Goal: Information Seeking & Learning: Learn about a topic

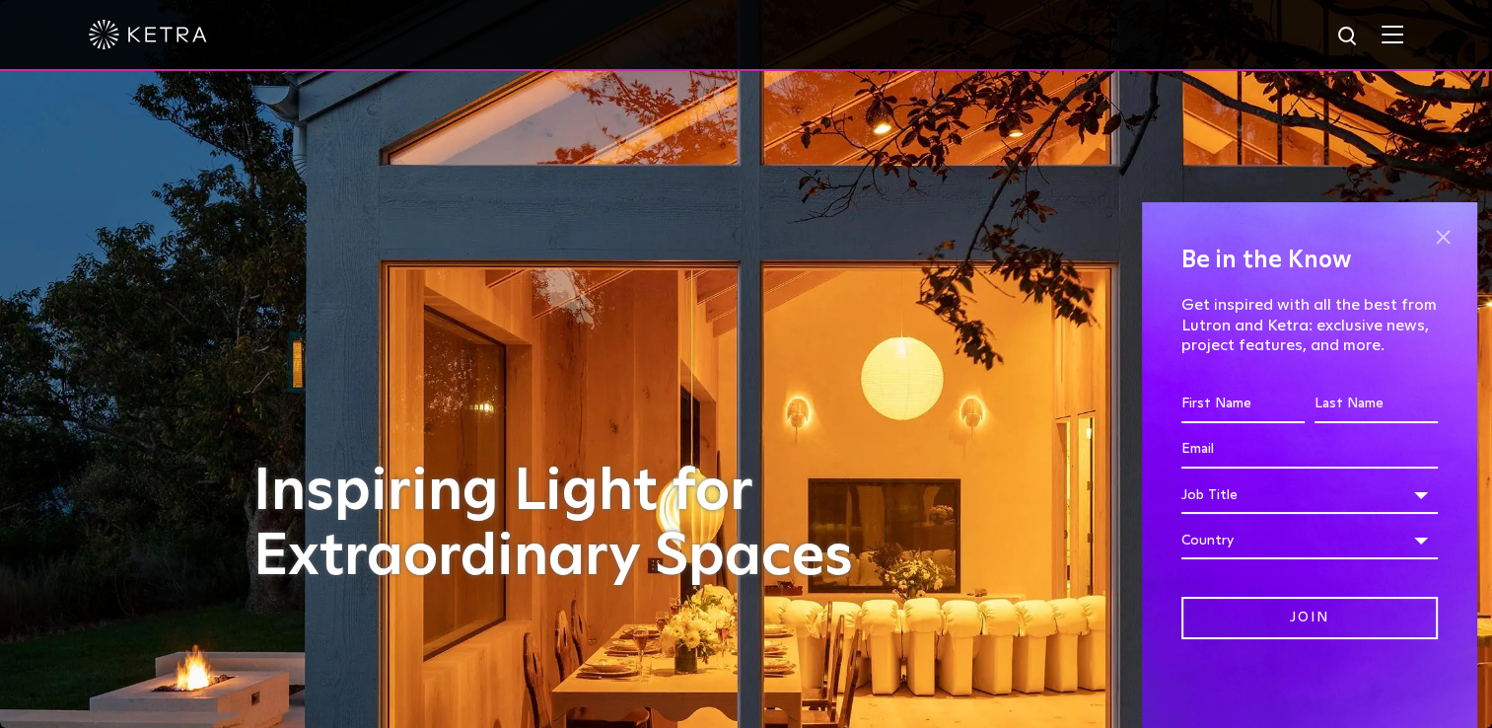
click at [1443, 232] on span at bounding box center [1443, 237] width 30 height 30
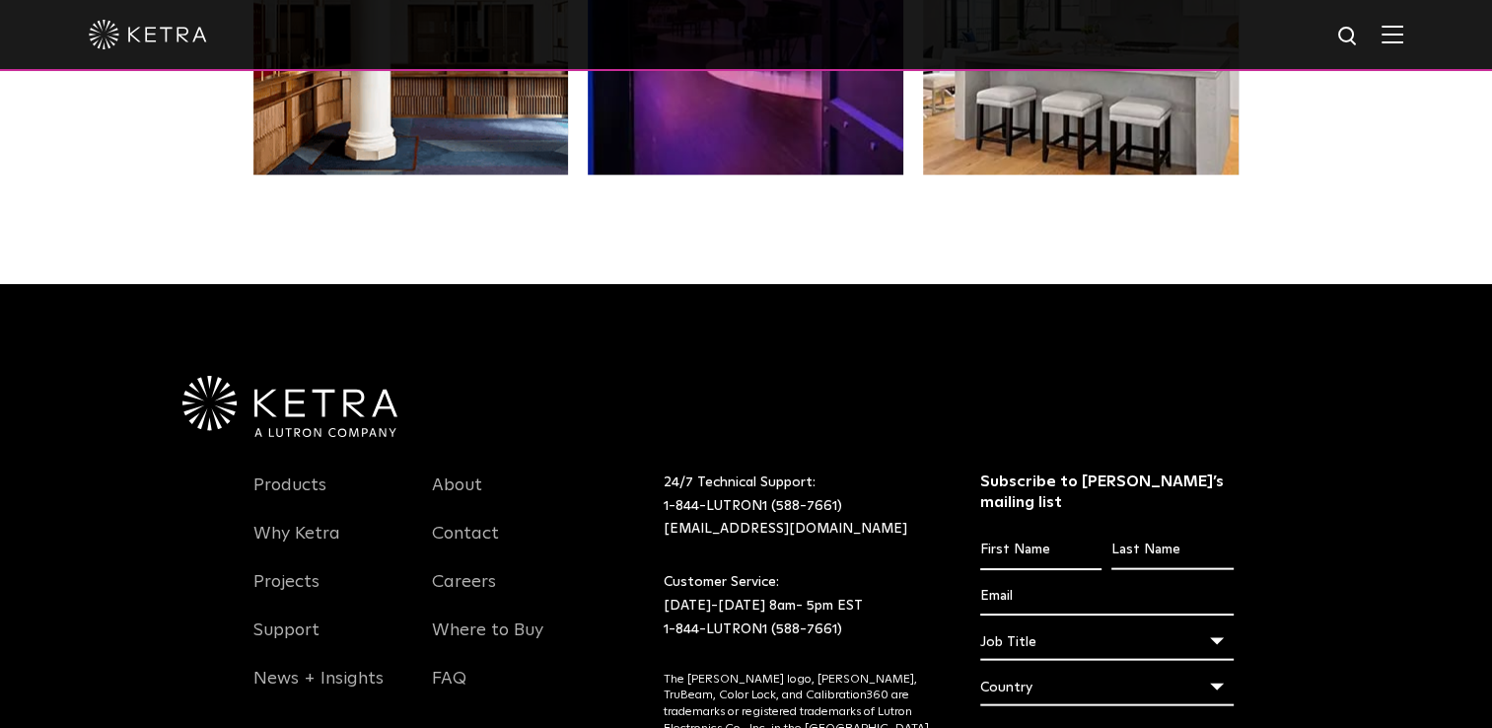
scroll to position [4043, 0]
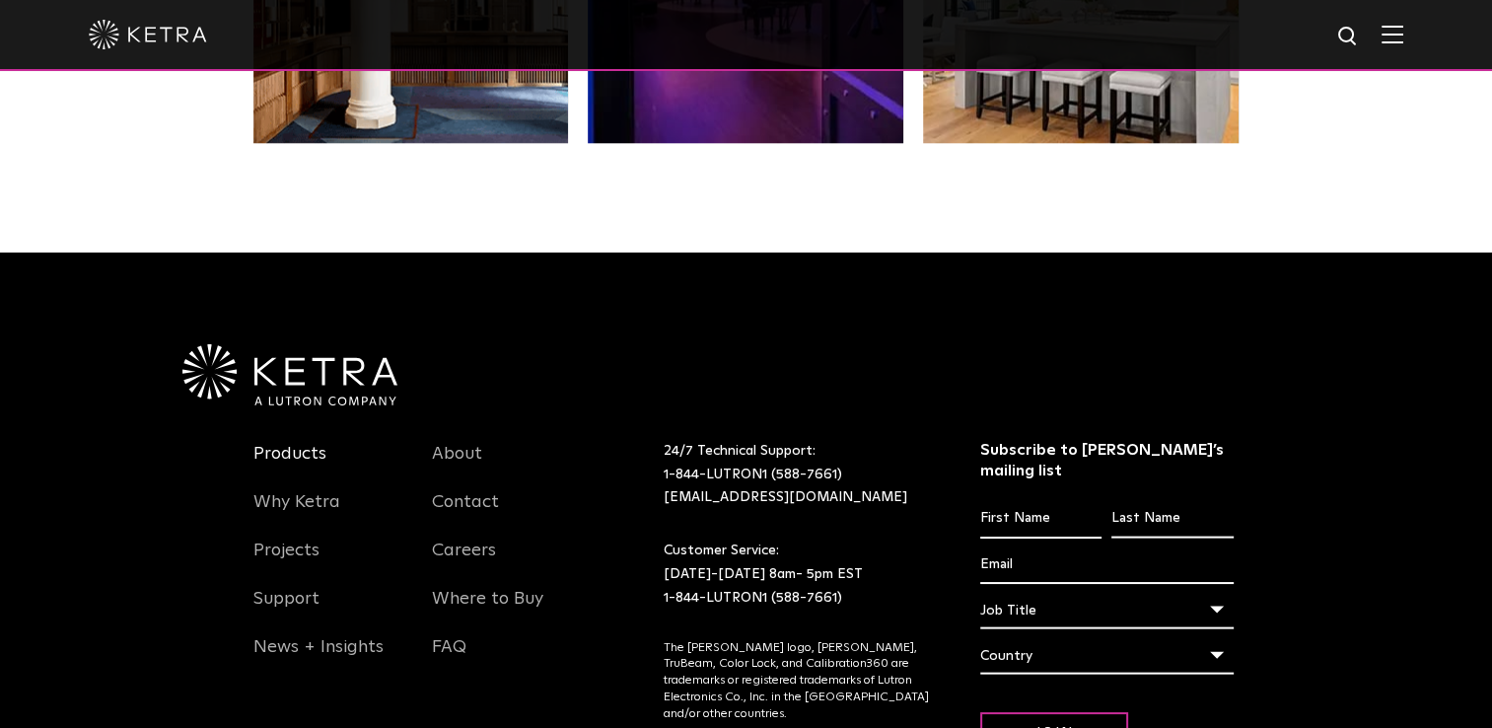
click at [276, 443] on link "Products" at bounding box center [289, 465] width 73 height 45
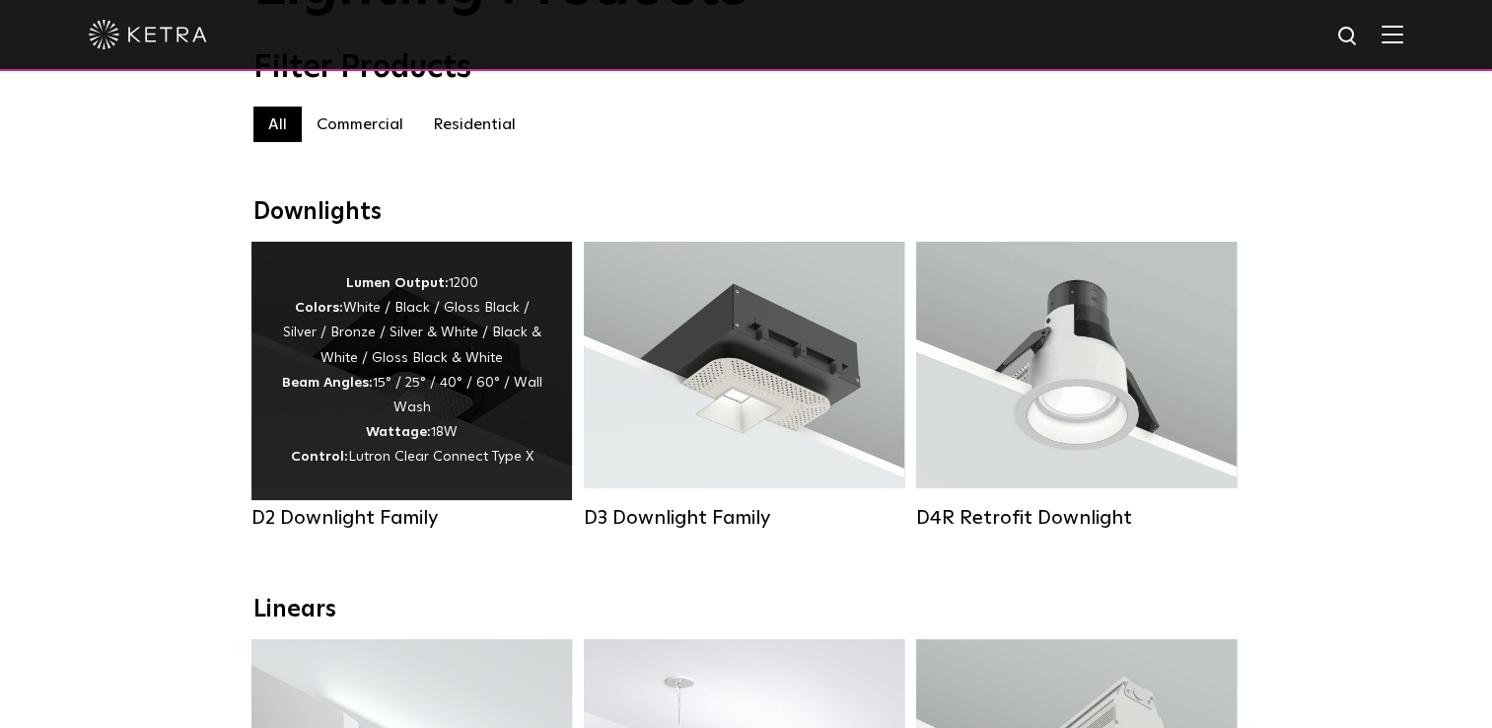
scroll to position [197, 0]
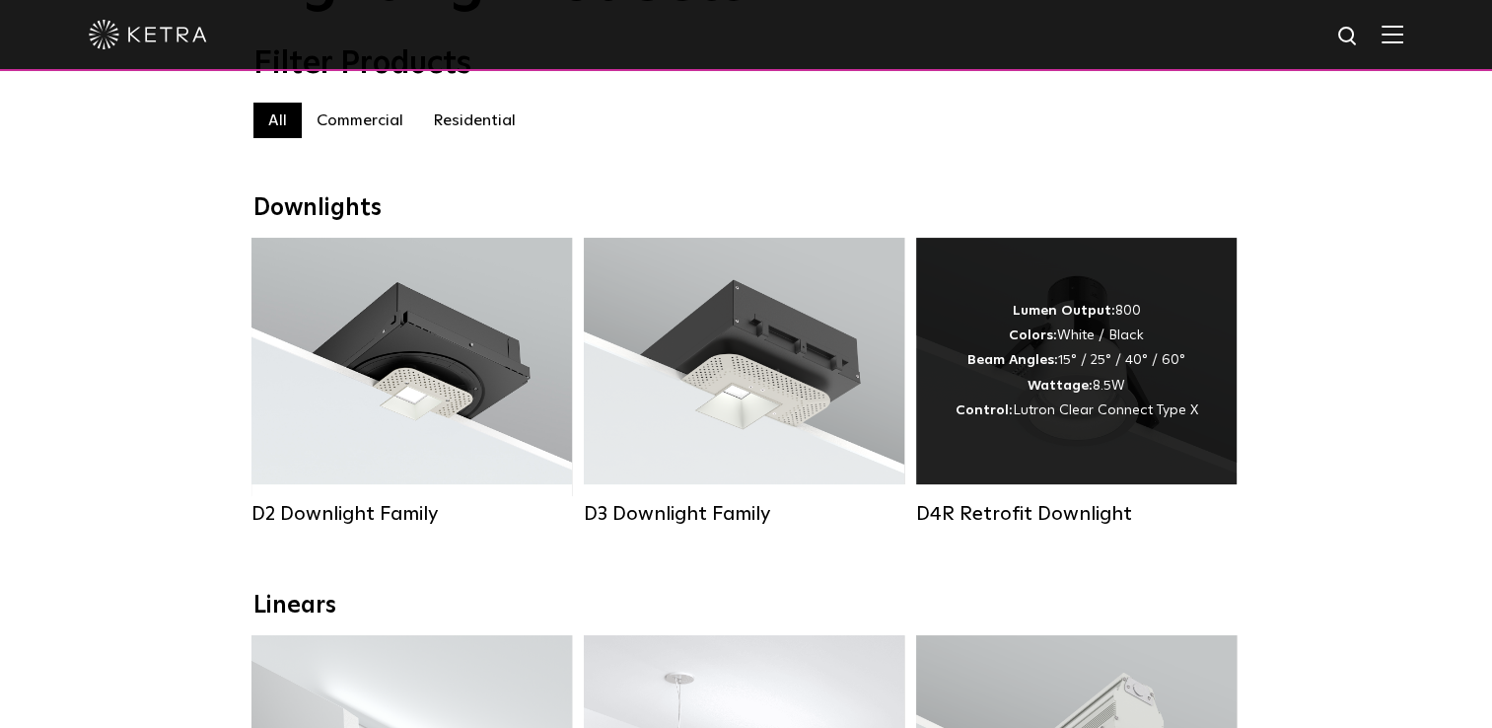
click at [1006, 518] on div "D4R Retrofit Downlight" at bounding box center [1076, 514] width 320 height 24
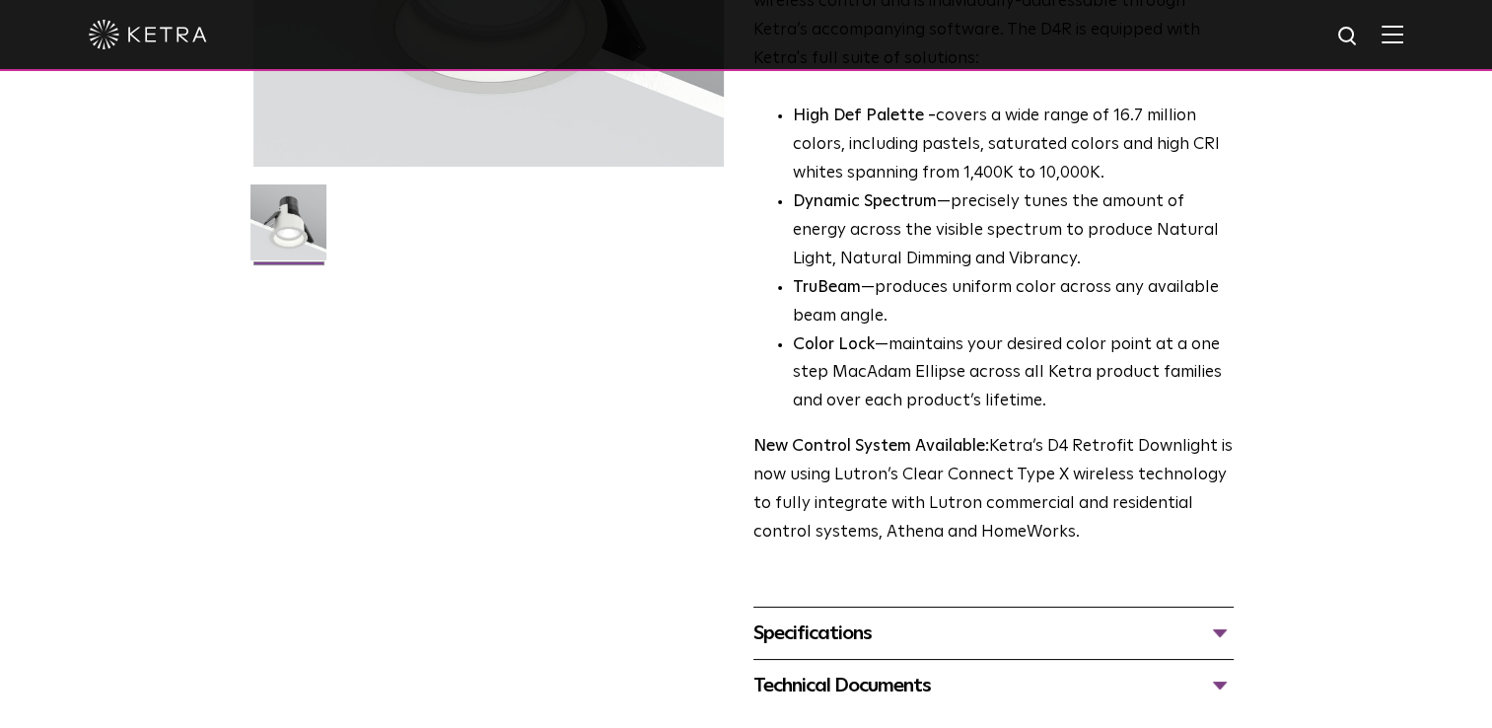
scroll to position [493, 0]
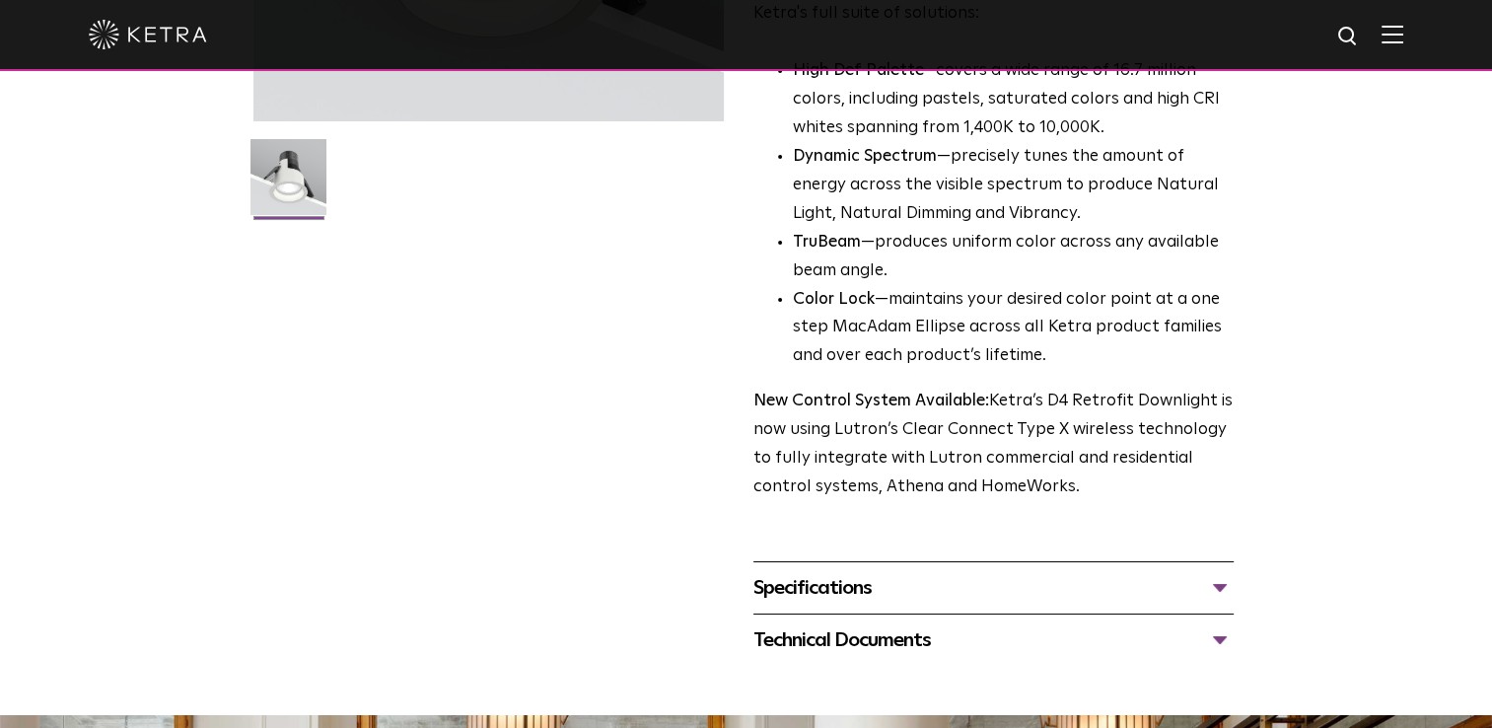
click at [800, 589] on div "Specifications" at bounding box center [993, 588] width 480 height 32
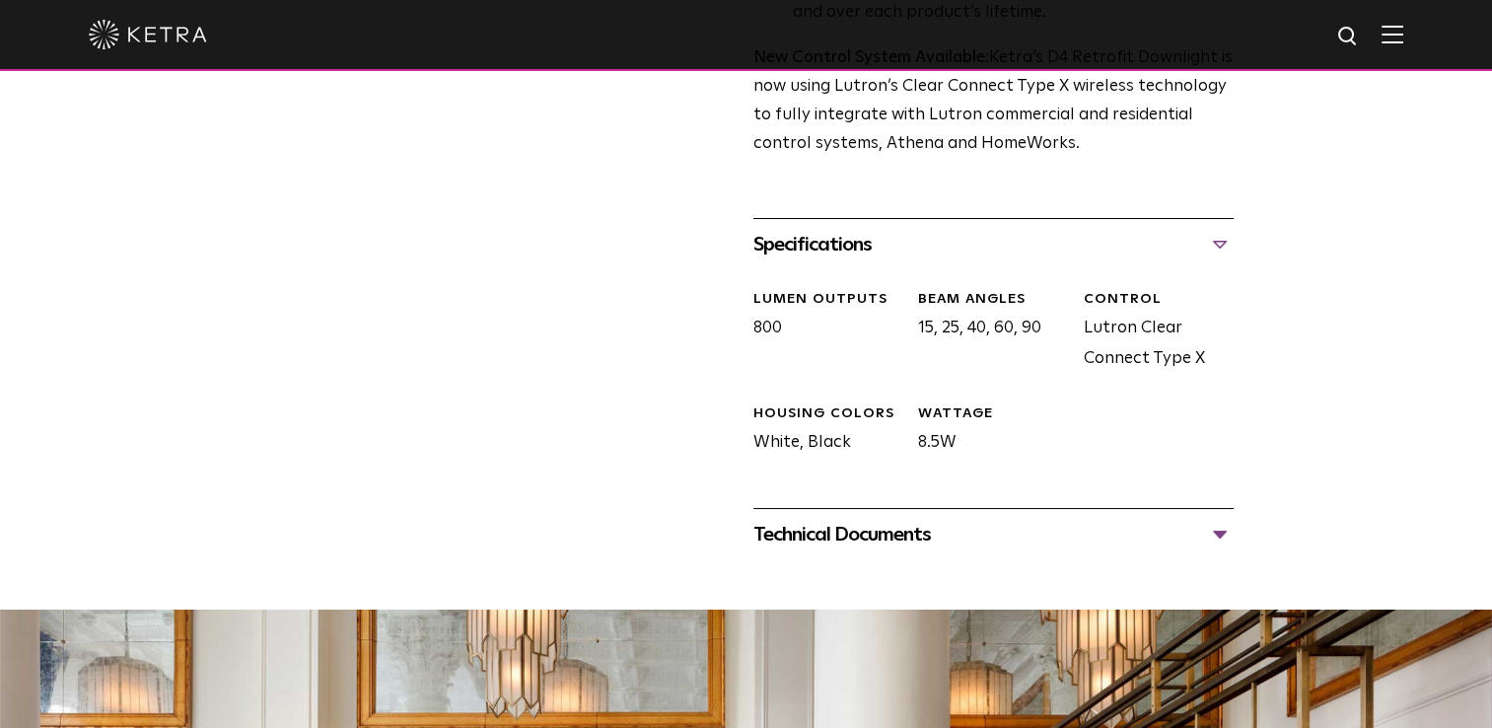
scroll to position [789, 0]
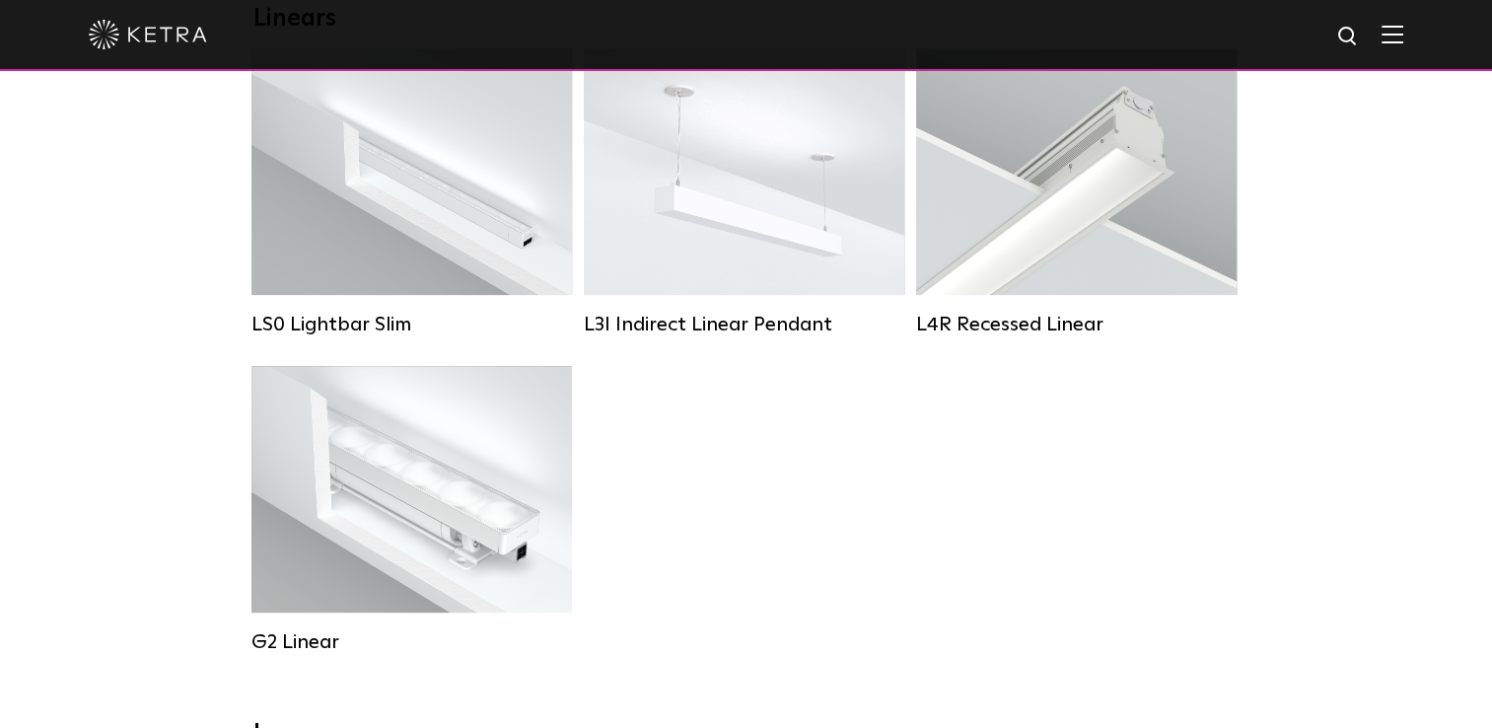
scroll to position [887, 0]
